Goal: Book appointment/travel/reservation: Book appointment/travel/reservation

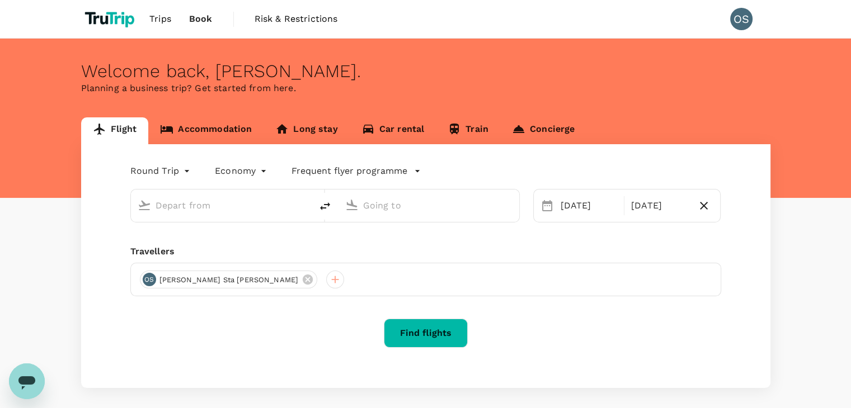
type input "Singapore Changi (SIN)"
type input "[PERSON_NAME][GEOGRAPHIC_DATA][PERSON_NAME] (SYD)"
type input "Singapore Changi (SIN)"
type input "[PERSON_NAME][GEOGRAPHIC_DATA][PERSON_NAME] (SYD)"
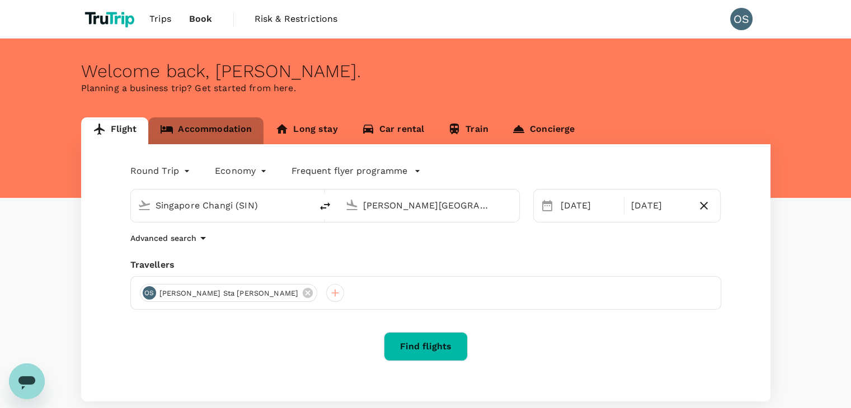
click at [208, 126] on link "Accommodation" at bounding box center [205, 131] width 115 height 27
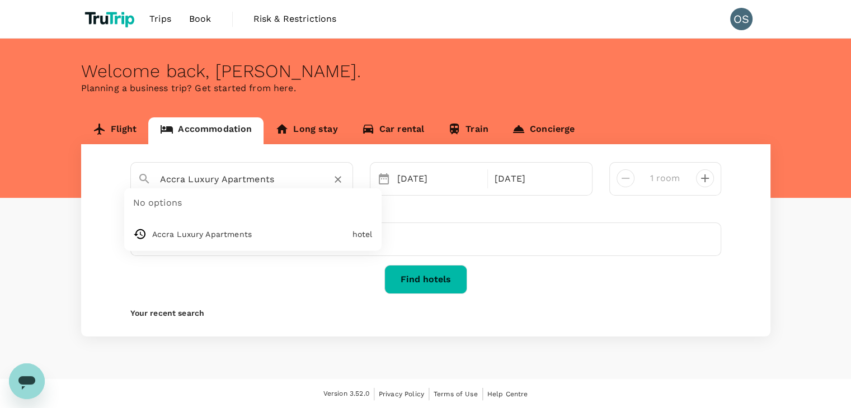
click at [199, 175] on input "Accra Luxury Apartments" at bounding box center [237, 179] width 154 height 17
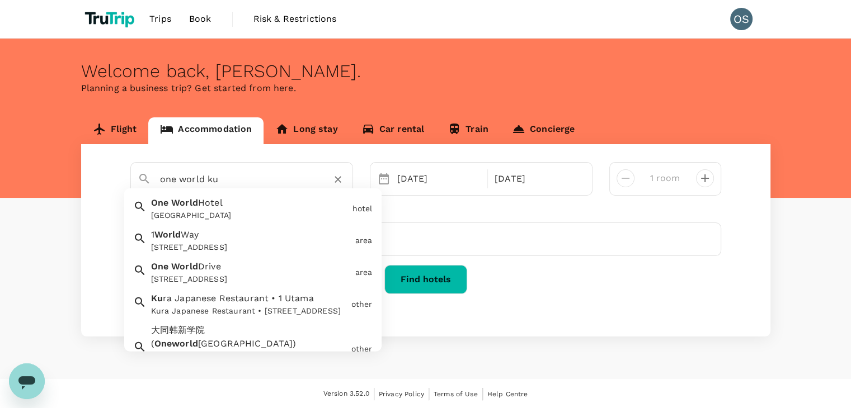
type input "Accra Luxury Apartments"
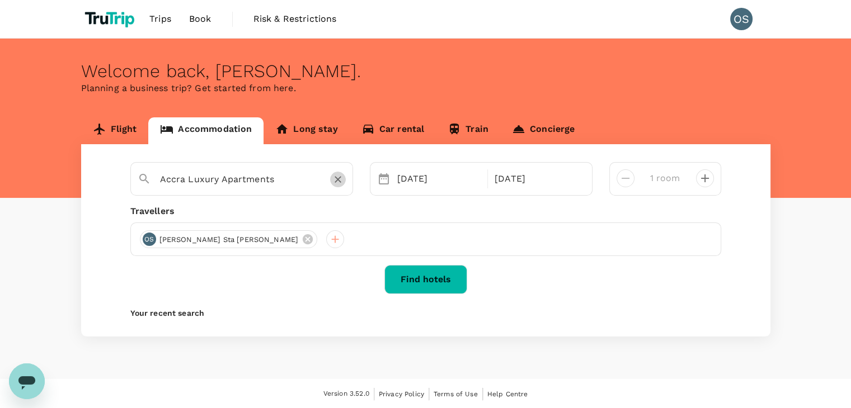
click at [337, 182] on icon "Clear" at bounding box center [337, 179] width 11 height 11
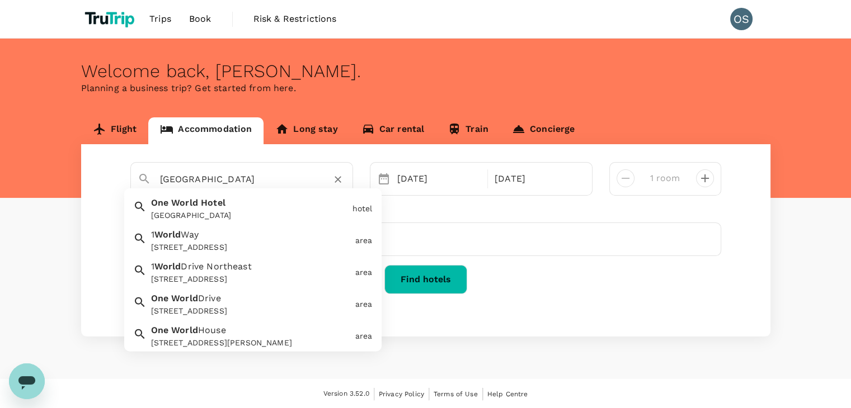
click at [225, 200] on div "[GEOGRAPHIC_DATA]" at bounding box center [247, 207] width 201 height 30
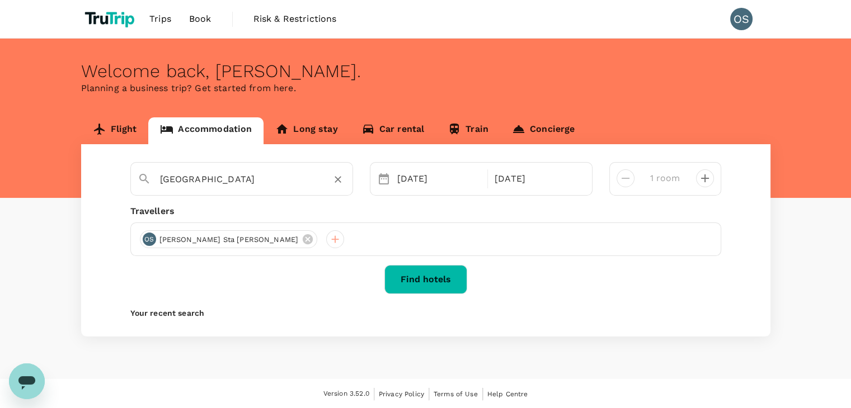
type input "[GEOGRAPHIC_DATA]"
click at [418, 276] on button "Find hotels" at bounding box center [425, 279] width 83 height 29
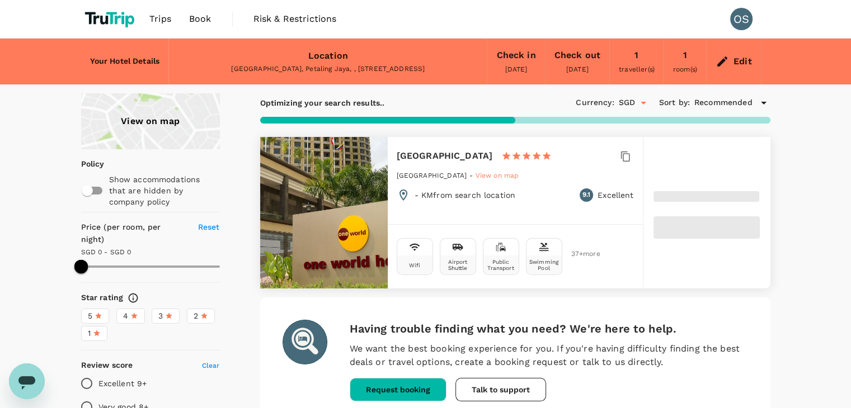
type input "184"
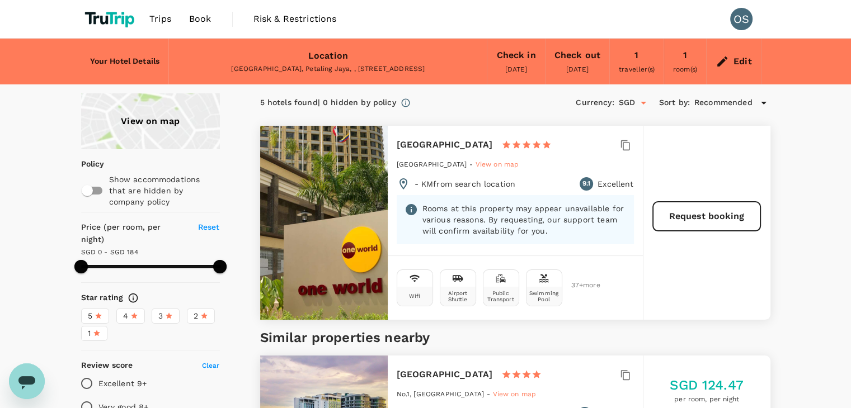
click at [716, 52] on div "Edit" at bounding box center [734, 61] width 54 height 39
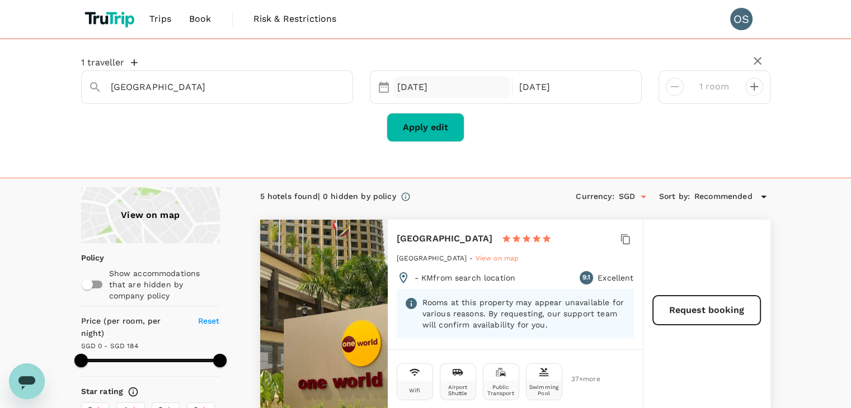
click at [410, 92] on div "[DATE]" at bounding box center [452, 88] width 118 height 22
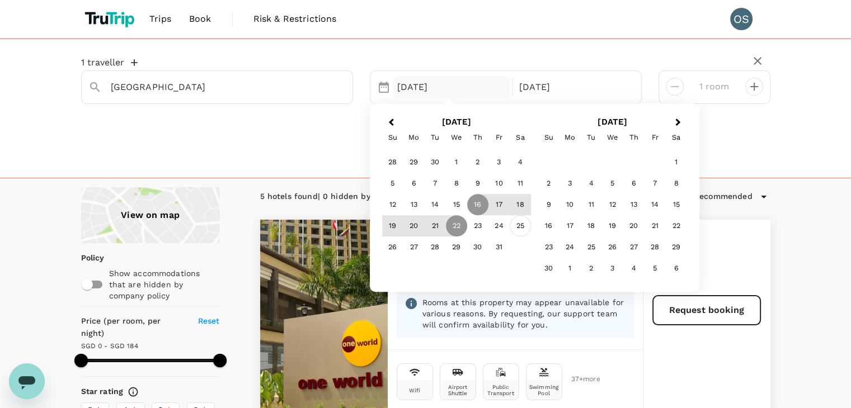
click at [518, 222] on div "25" at bounding box center [520, 226] width 21 height 21
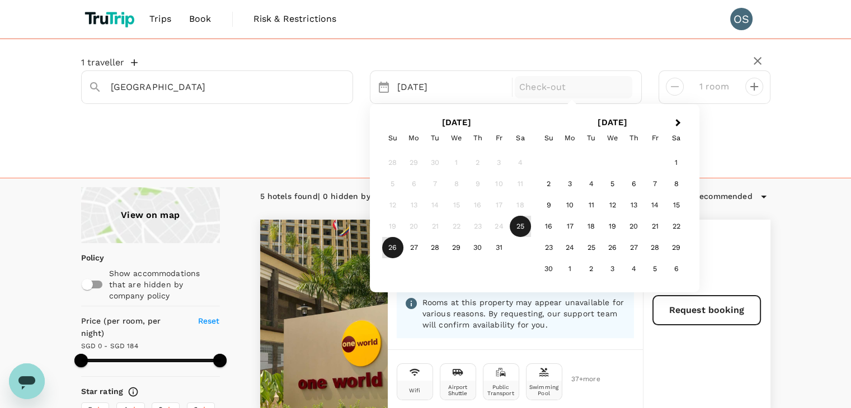
click at [389, 241] on div "26" at bounding box center [392, 247] width 21 height 21
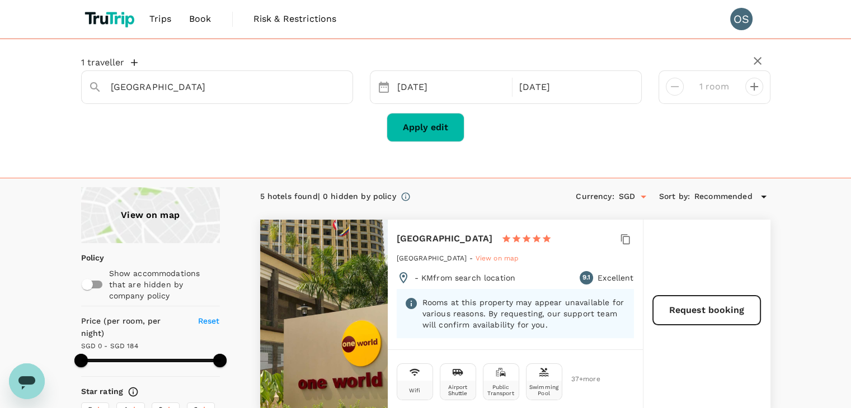
click at [440, 135] on button "Apply edit" at bounding box center [426, 127] width 78 height 29
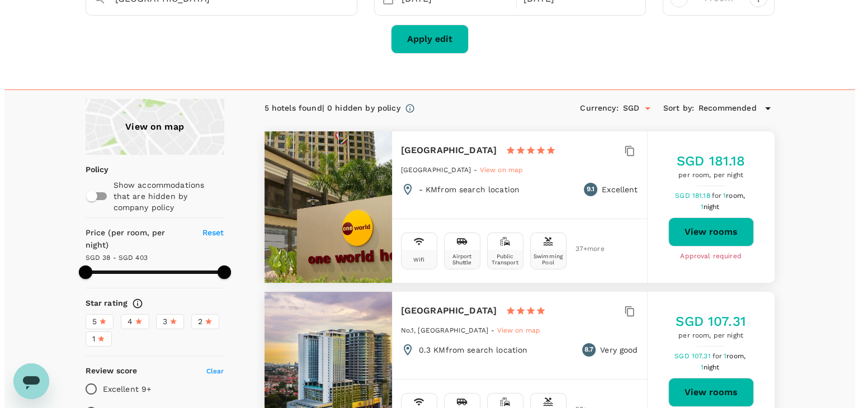
scroll to position [89, 0]
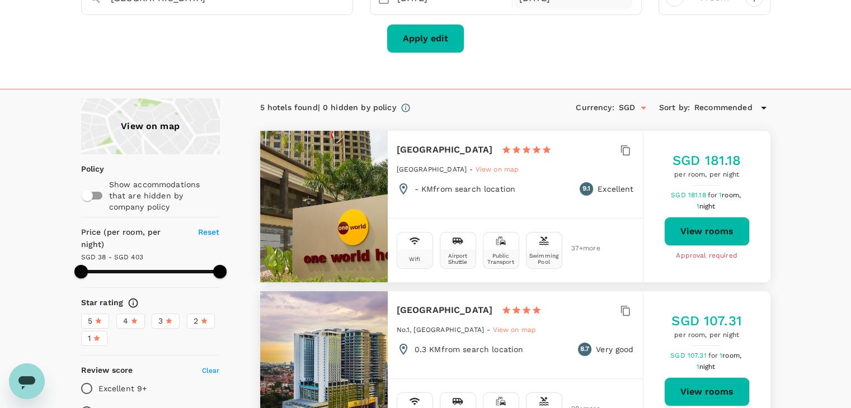
type input "401.84"
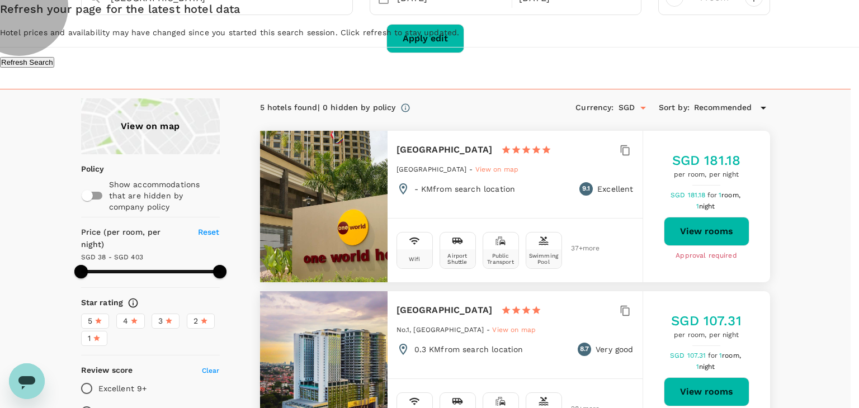
click at [54, 68] on button "Refresh Search" at bounding box center [27, 62] width 54 height 11
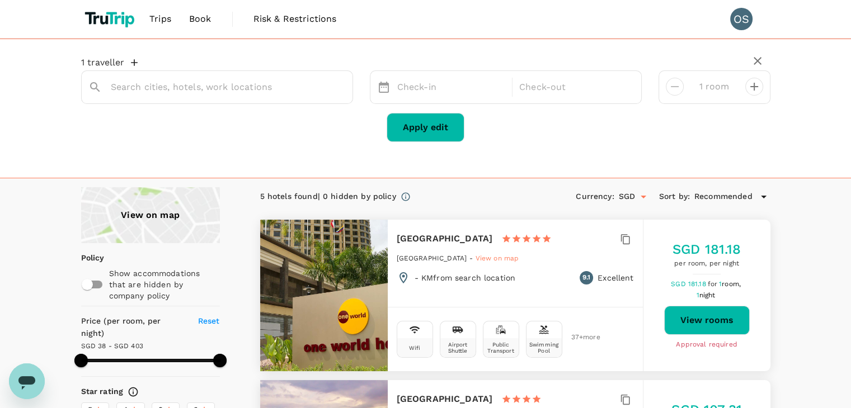
type input "[GEOGRAPHIC_DATA]"
click at [342, 84] on icon "Clear" at bounding box center [337, 87] width 11 height 11
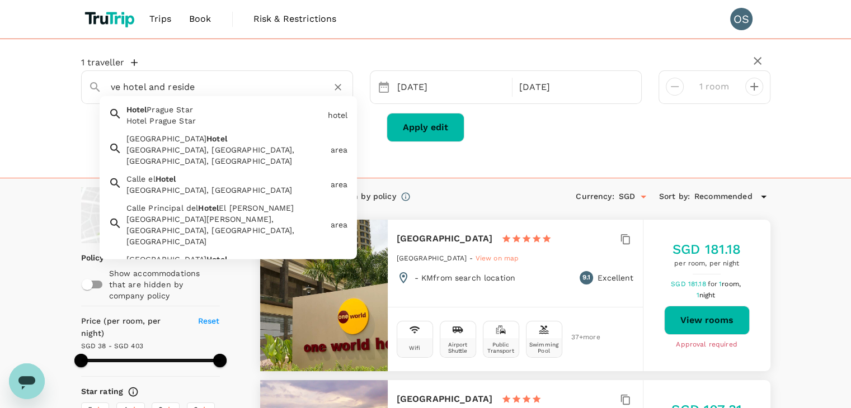
type input "ve hotel and residen"
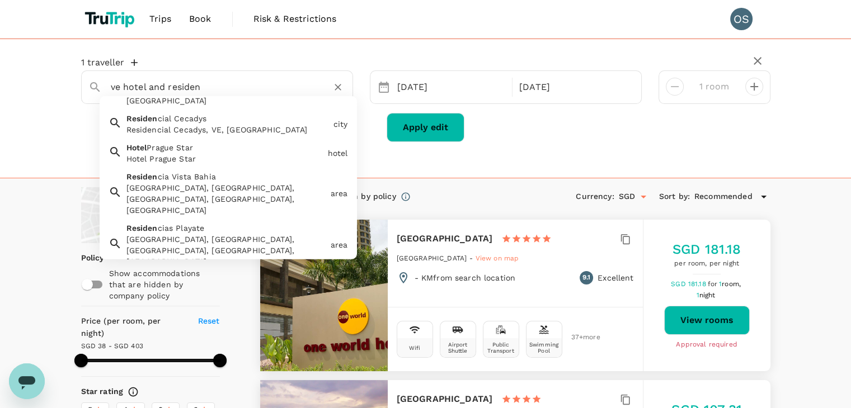
scroll to position [280, 0]
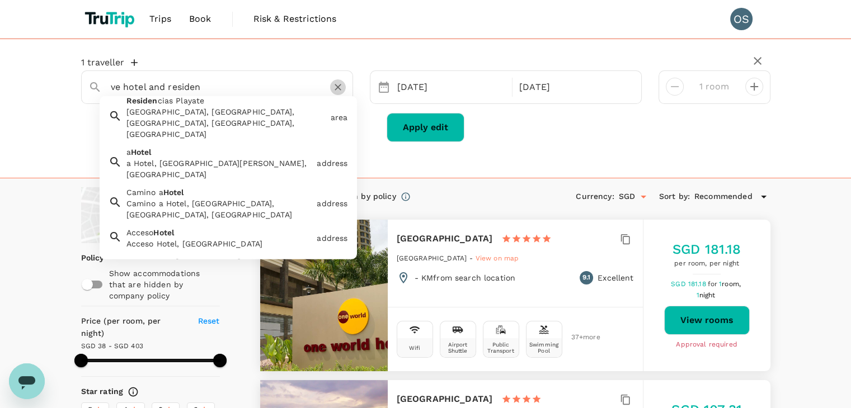
click at [340, 83] on icon "Clear" at bounding box center [337, 87] width 11 height 11
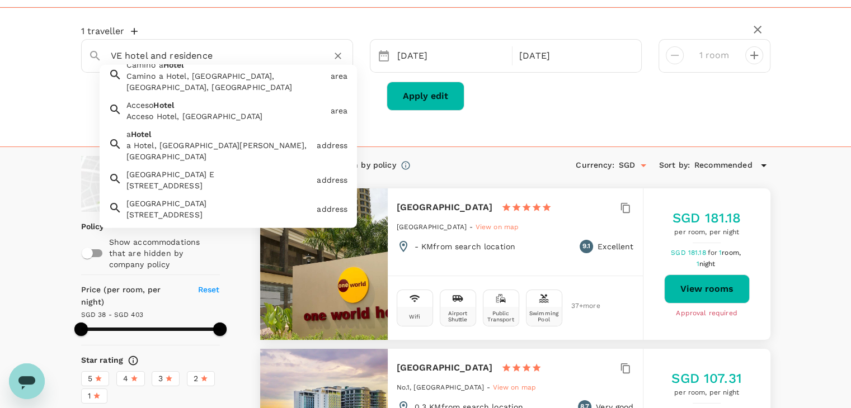
scroll to position [32, 0]
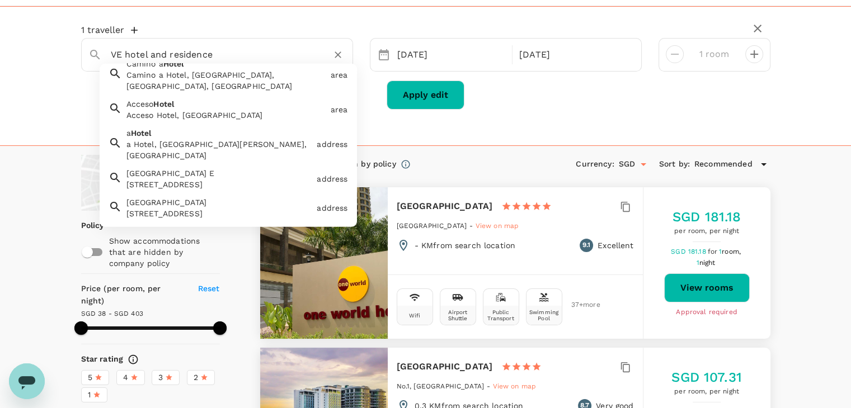
type input "VE hotel and residence"
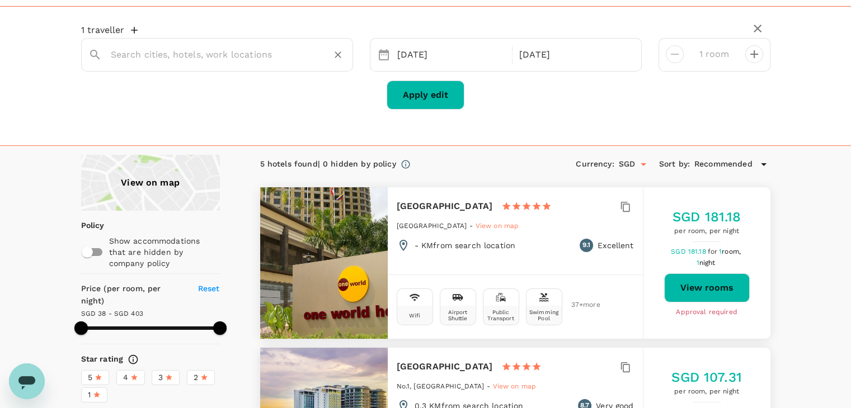
scroll to position [0, 0]
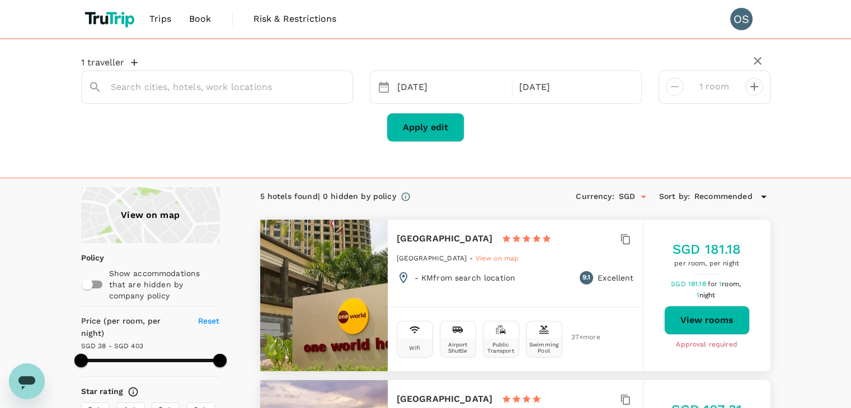
click at [125, 17] on img at bounding box center [111, 19] width 60 height 25
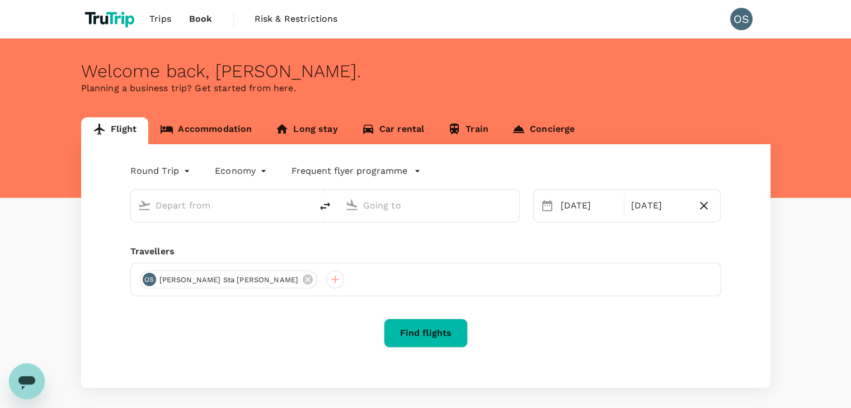
type input "Singapore Changi (SIN)"
type input "[PERSON_NAME][GEOGRAPHIC_DATA][PERSON_NAME] (SYD)"
type input "Singapore Changi (SIN)"
type input "[PERSON_NAME][GEOGRAPHIC_DATA][PERSON_NAME] (SYD)"
